Goal: Task Accomplishment & Management: Complete application form

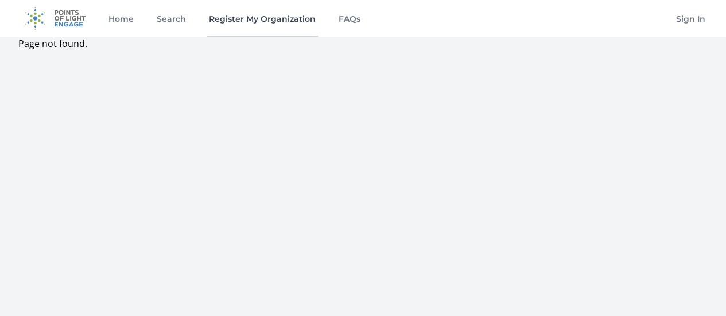
click at [268, 19] on link "Register My Organization" at bounding box center [262, 18] width 111 height 37
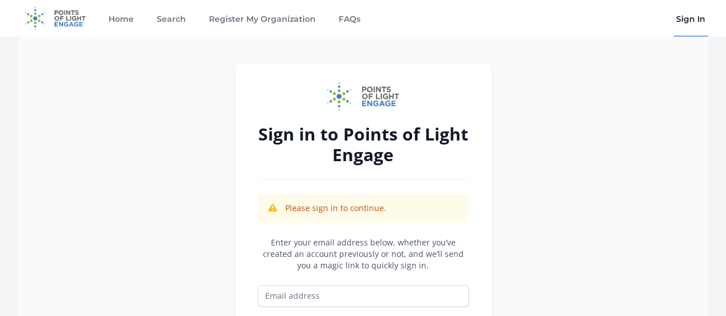
click at [57, 17] on img at bounding box center [55, 18] width 74 height 37
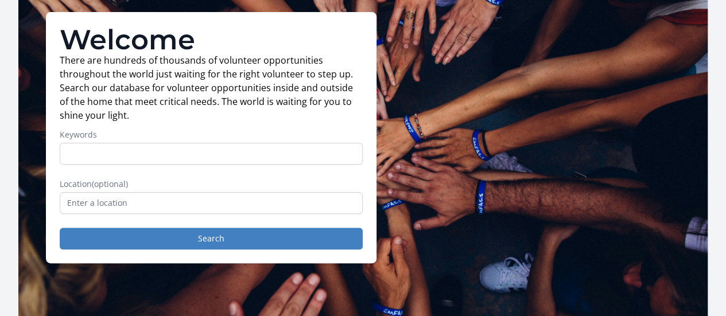
scroll to position [80, 0]
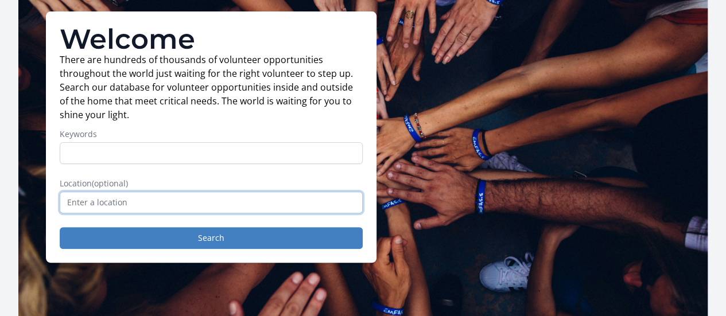
click at [142, 212] on input "text" at bounding box center [211, 203] width 303 height 22
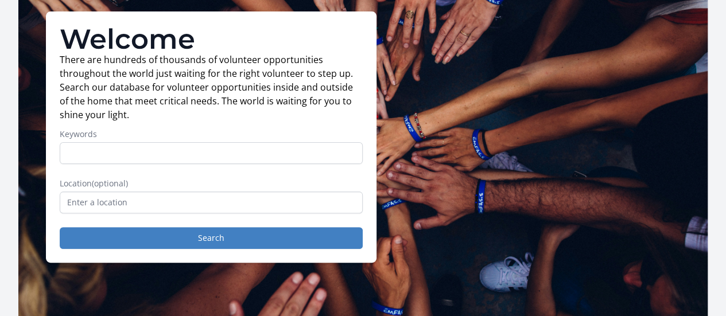
click at [474, 183] on div "Welcome There are hundreds of thousands of volunteer opportunities throughout t…" at bounding box center [363, 137] width 690 height 362
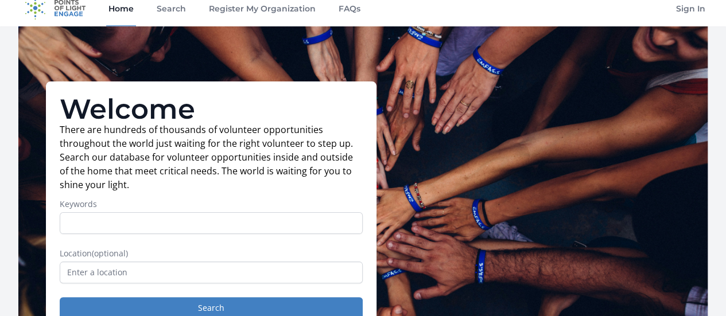
scroll to position [0, 0]
